Goal: Task Accomplishment & Management: Manage account settings

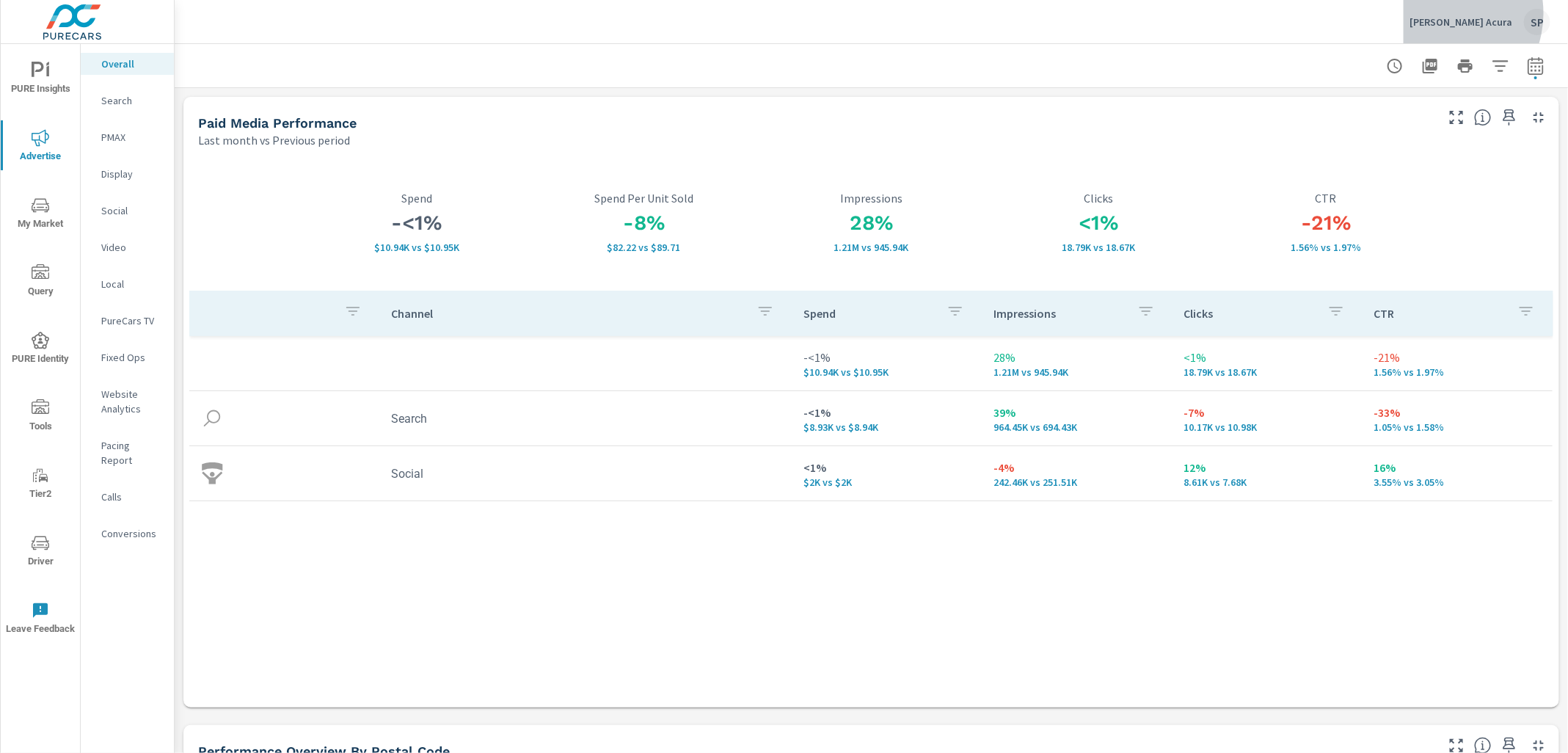
click at [1456, 13] on div "[PERSON_NAME] Acura SP" at bounding box center [1481, 22] width 141 height 27
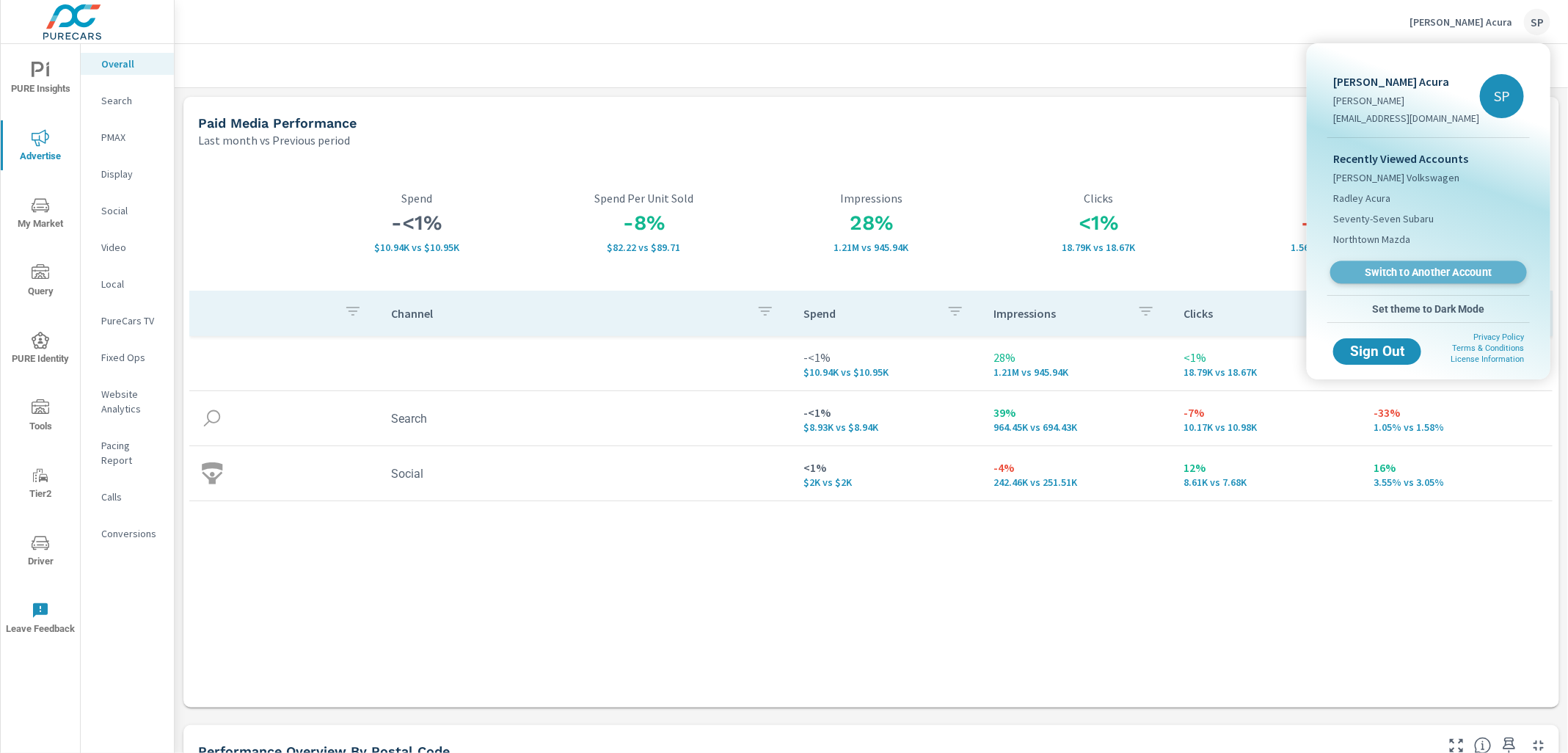
click at [1370, 267] on span "Switch to Another Account" at bounding box center [1428, 273] width 180 height 14
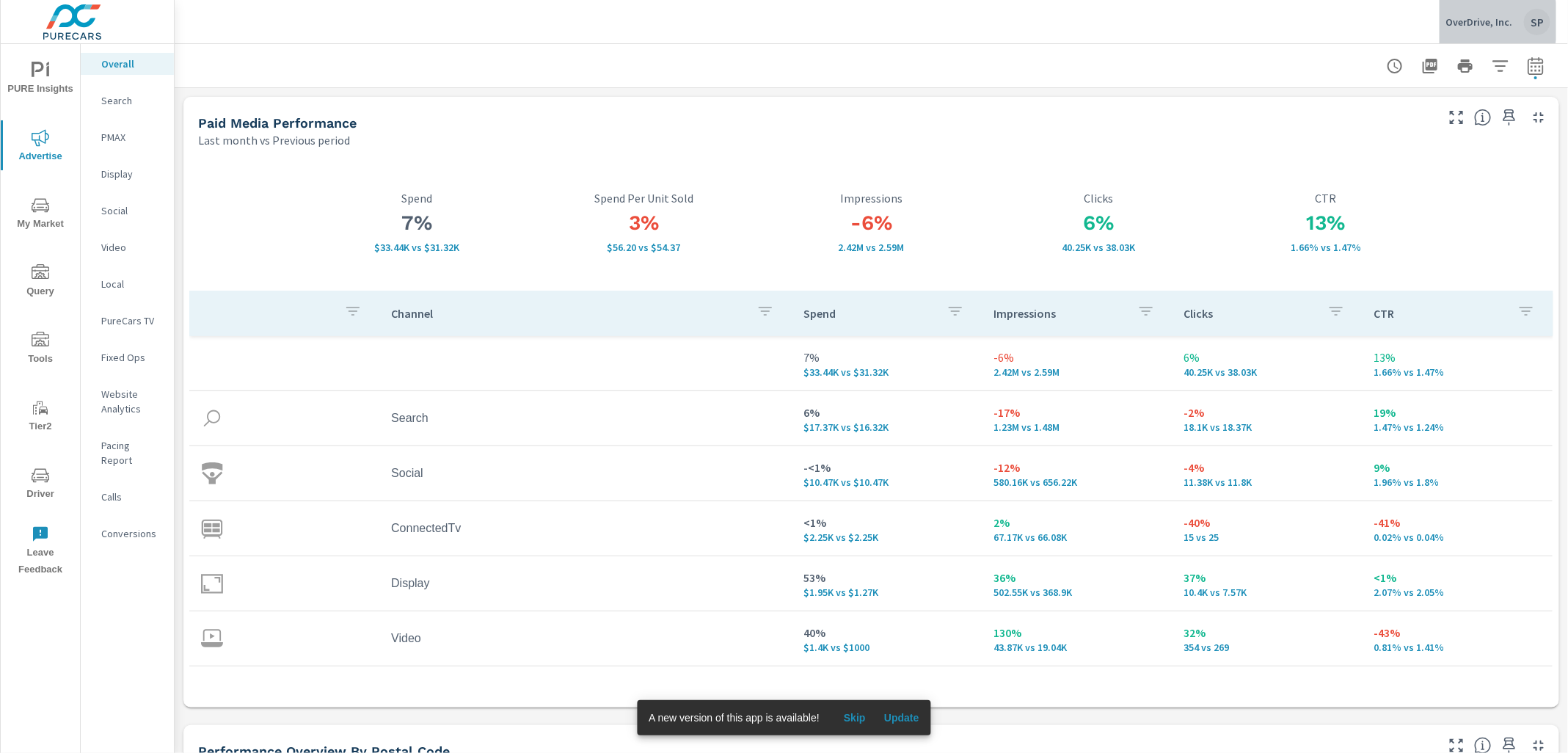
click at [1467, 22] on p "OverDrive, Inc." at bounding box center [1480, 22] width 67 height 13
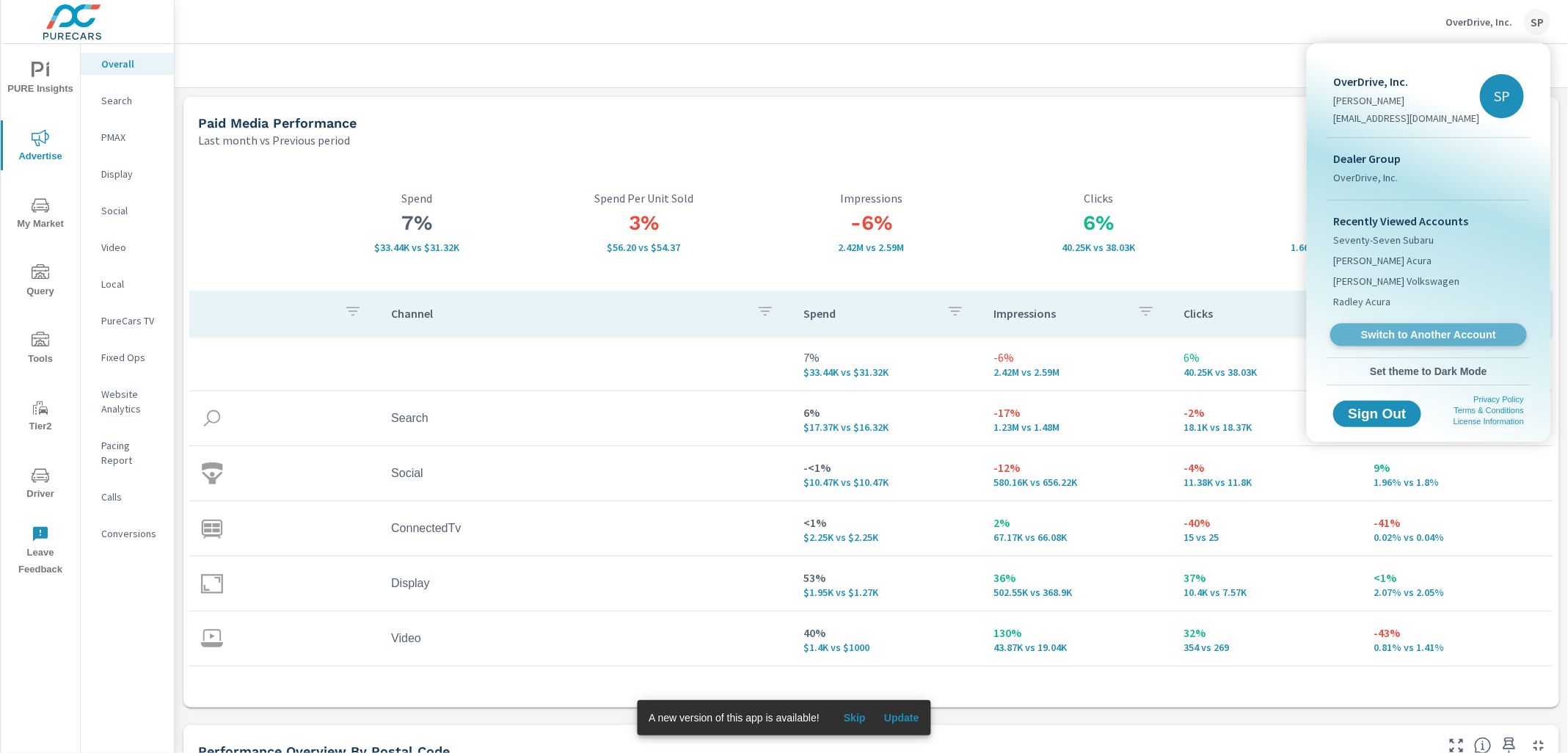
click at [1380, 325] on link "Switch to Another Account" at bounding box center [1429, 335] width 196 height 23
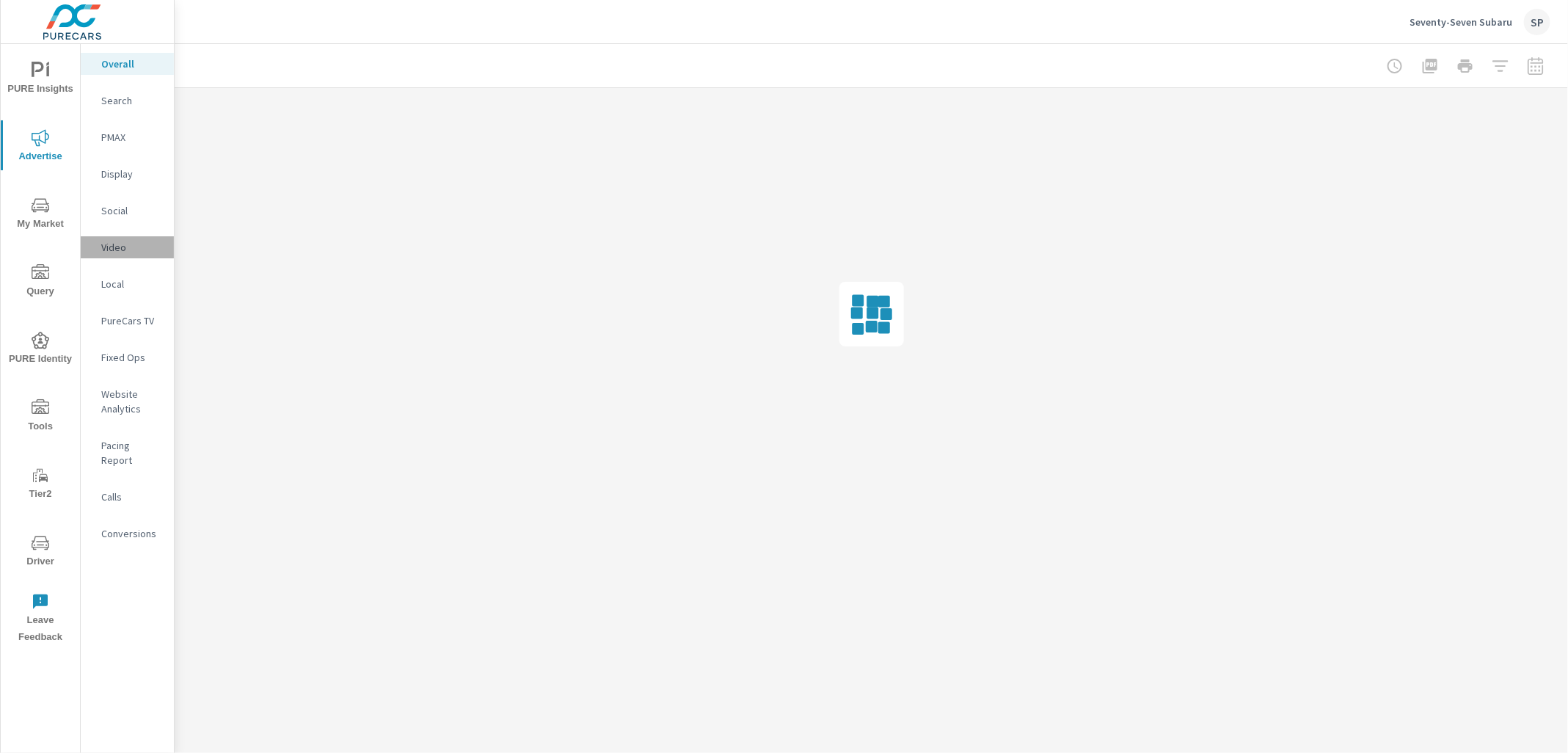
click at [114, 239] on div "Video" at bounding box center [127, 247] width 93 height 22
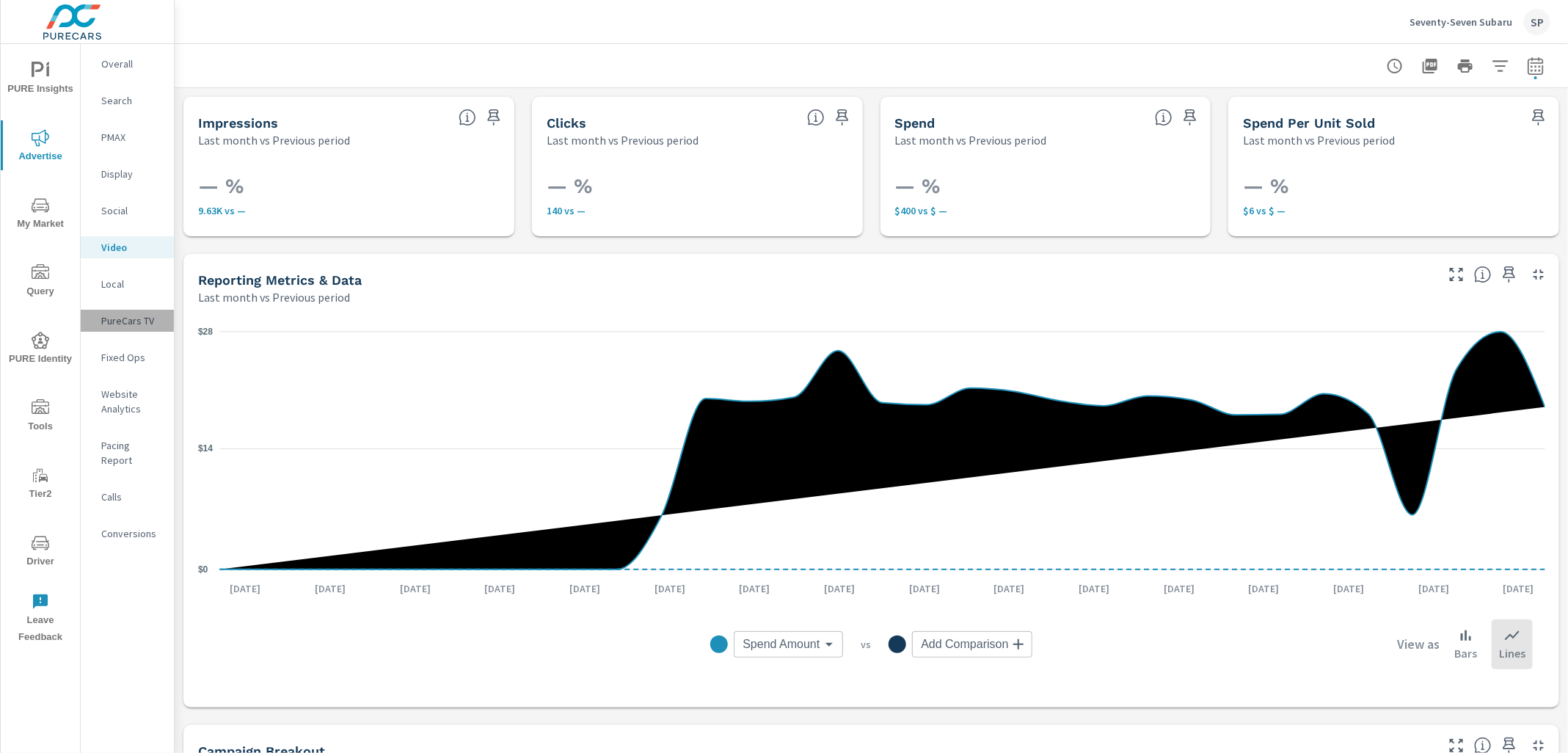
click at [115, 316] on p "PureCars TV" at bounding box center [131, 320] width 61 height 15
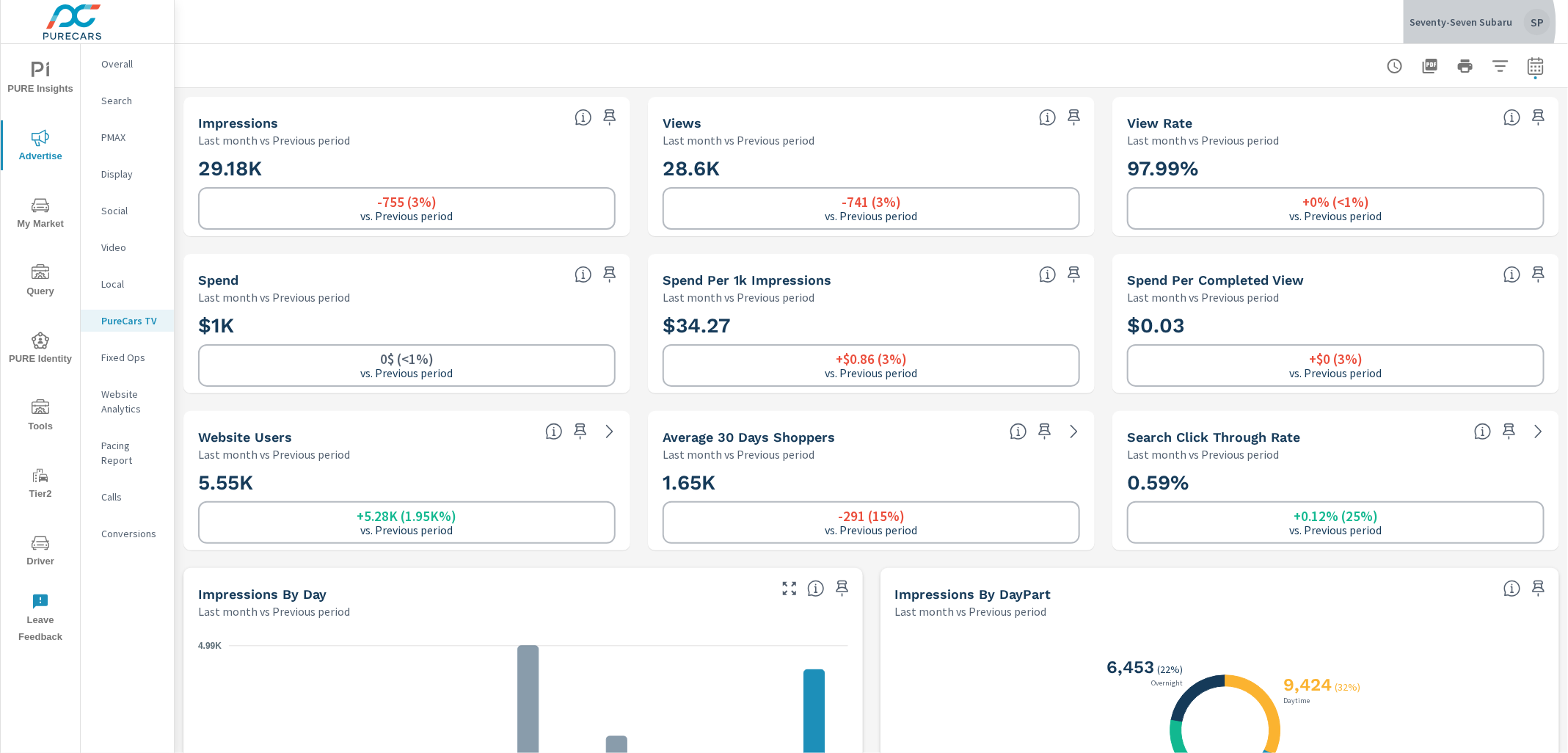
click at [1466, 24] on p "Seventy-Seven Subaru" at bounding box center [1461, 22] width 103 height 13
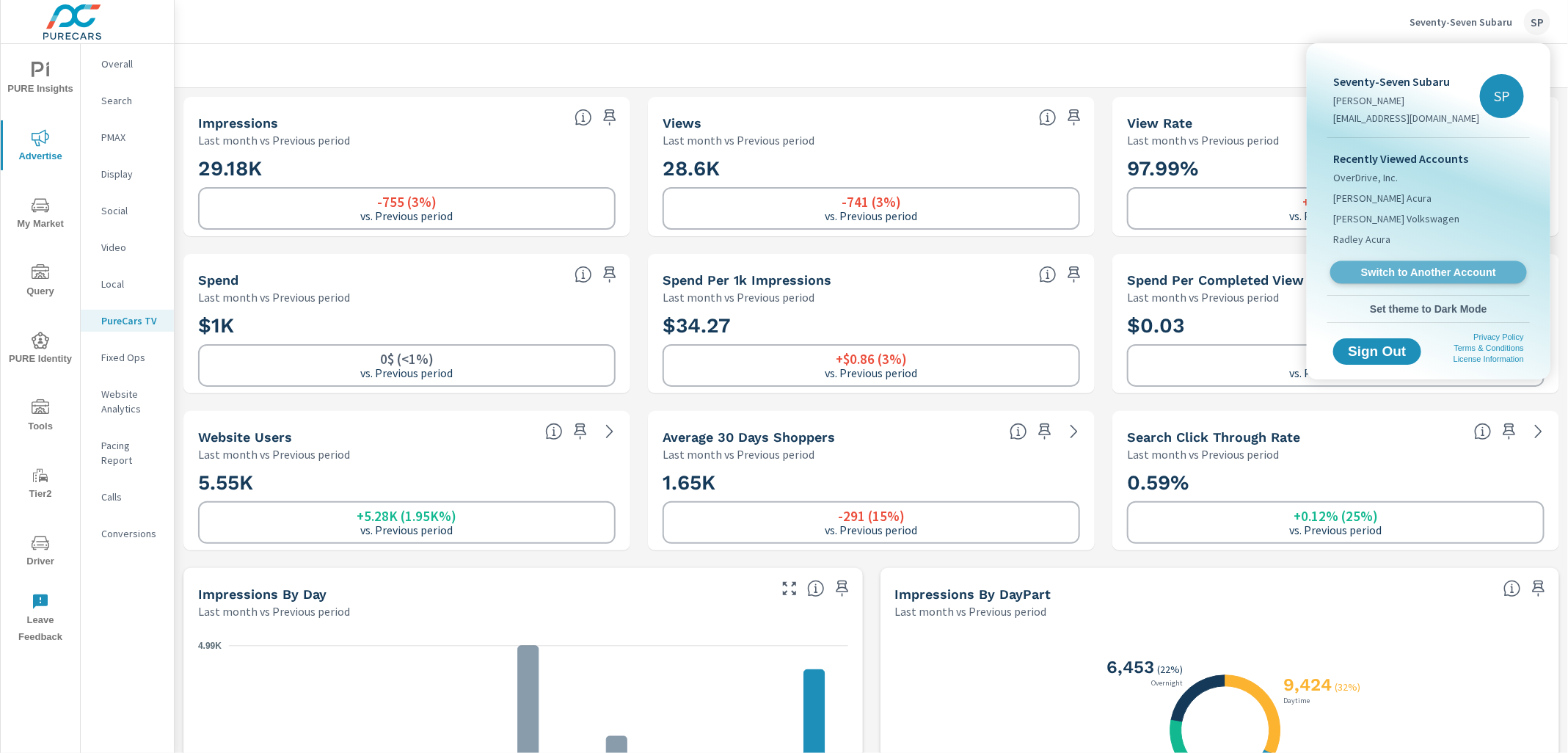
click at [1382, 266] on span "Switch to Another Account" at bounding box center [1428, 273] width 180 height 14
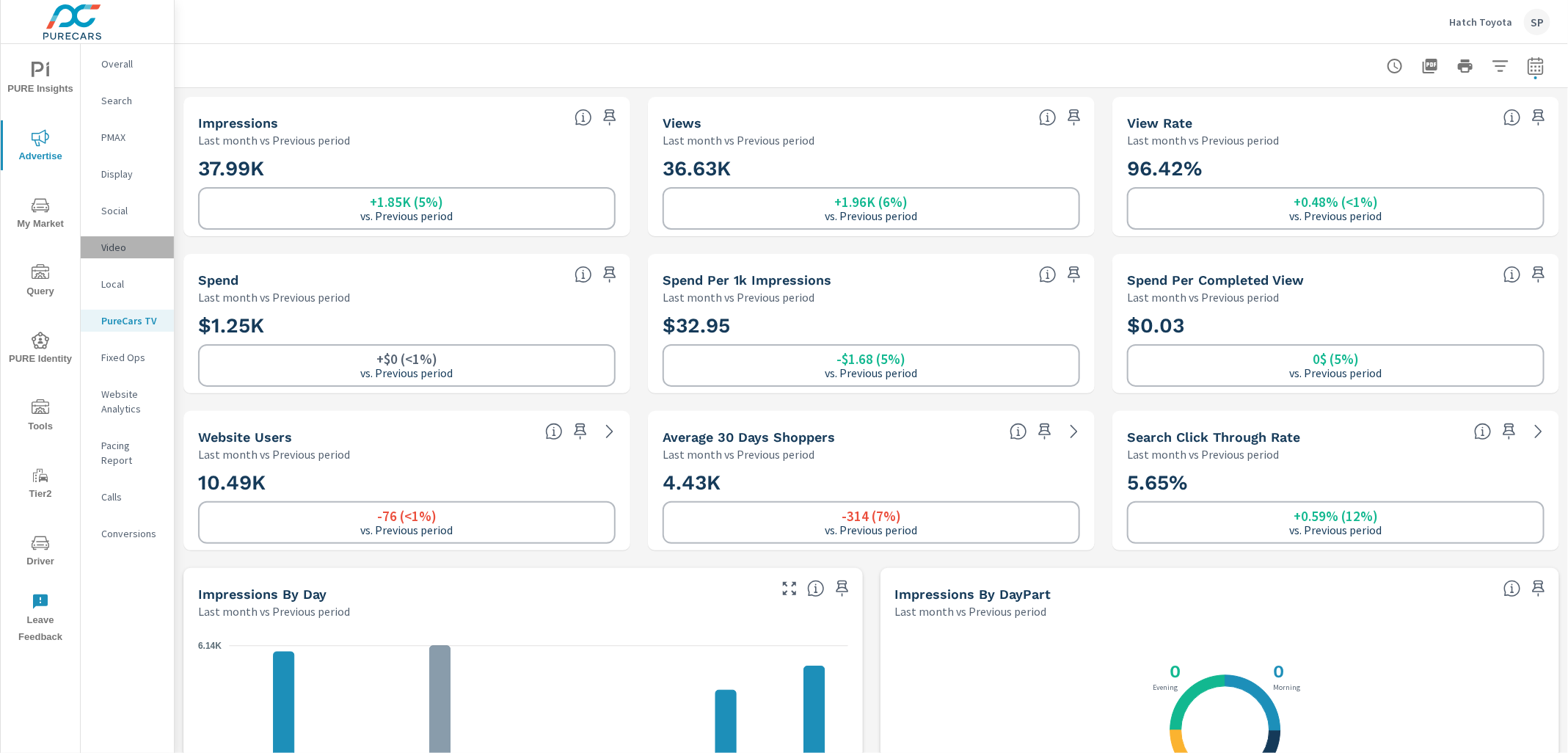
click at [110, 242] on p "Video" at bounding box center [131, 247] width 61 height 15
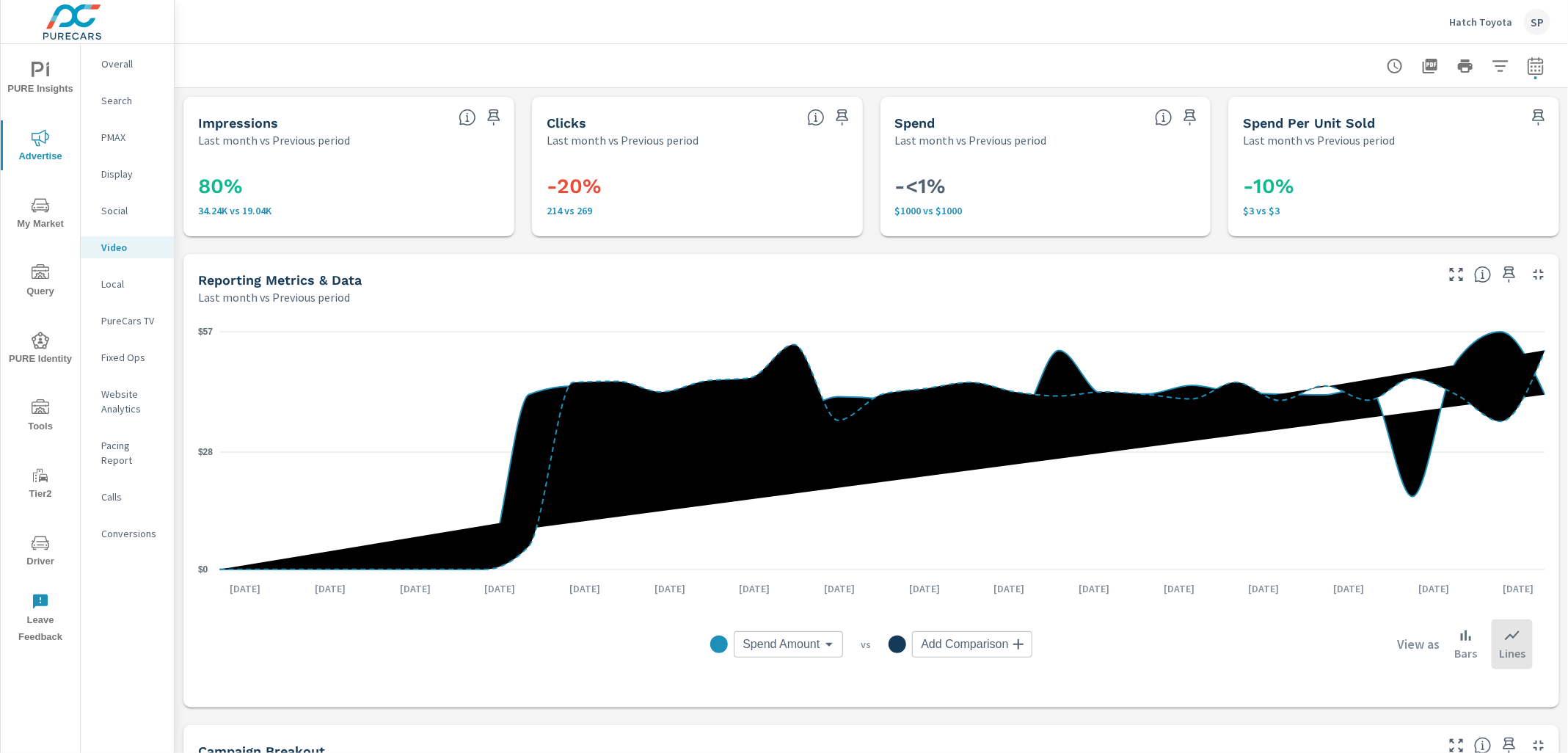
scroll to position [11, 0]
